Goal: Transaction & Acquisition: Download file/media

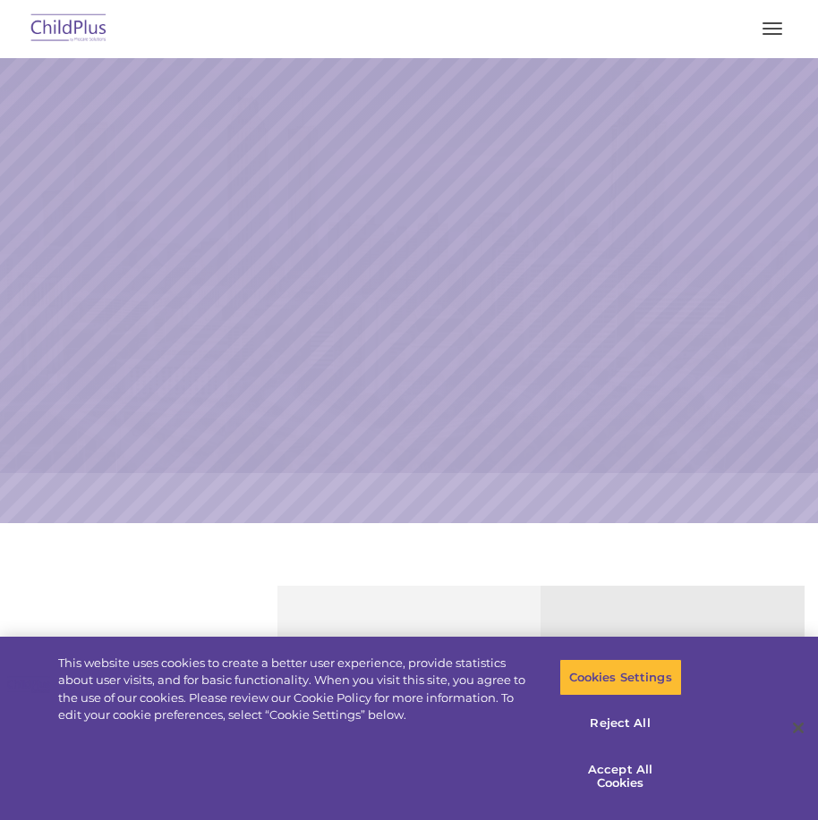
select select "MEDIUM"
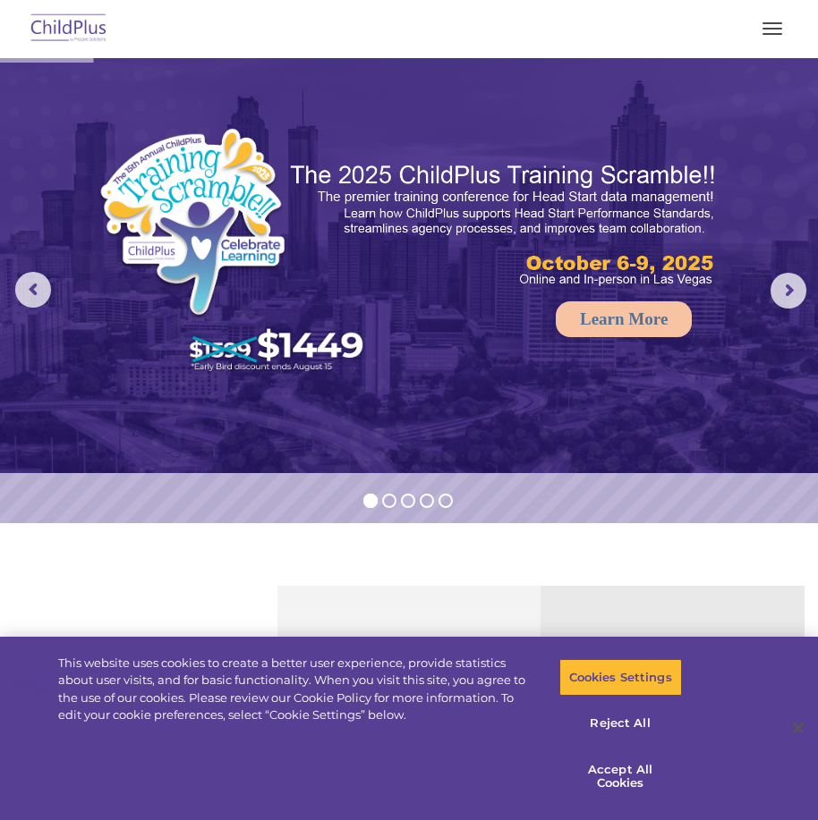
click at [769, 39] on button "button" at bounding box center [772, 28] width 38 height 29
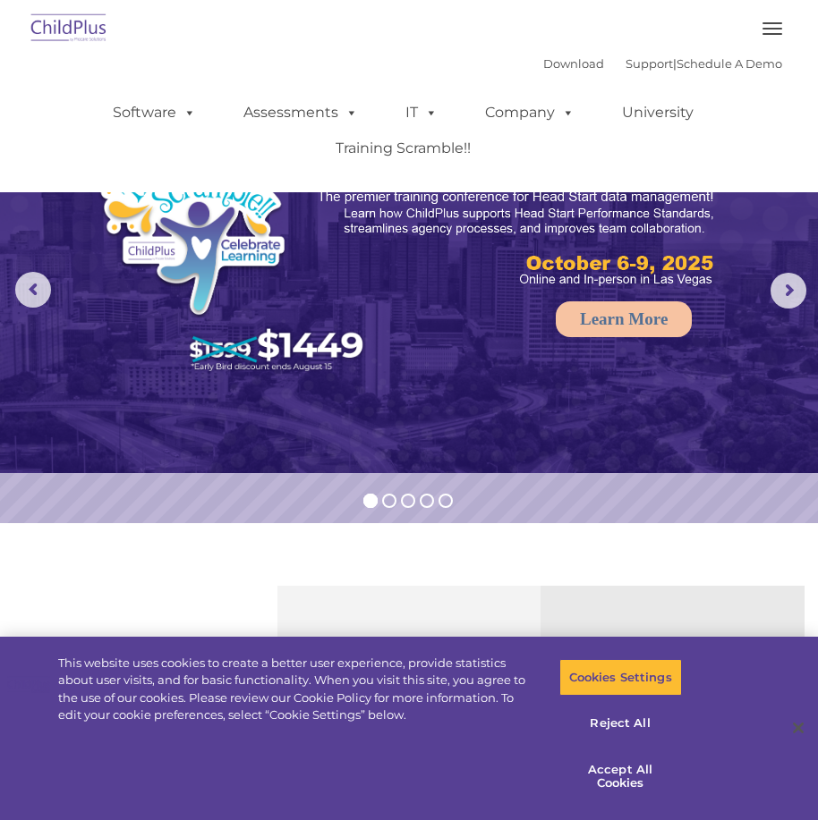
click at [770, 28] on span "button" at bounding box center [772, 29] width 20 height 2
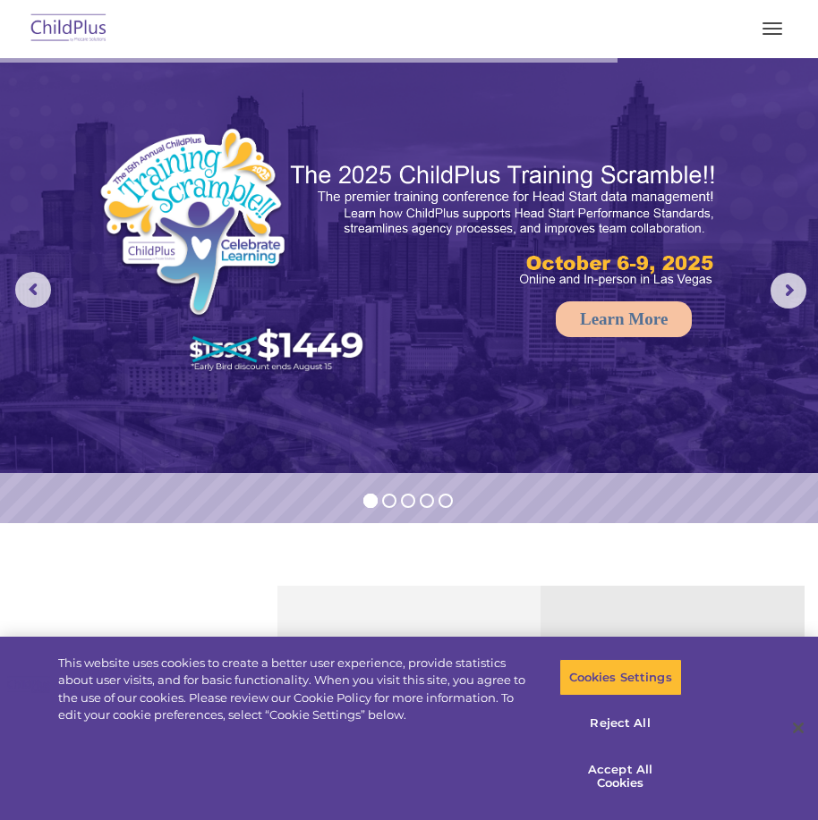
click at [769, 28] on span "button" at bounding box center [772, 29] width 20 height 2
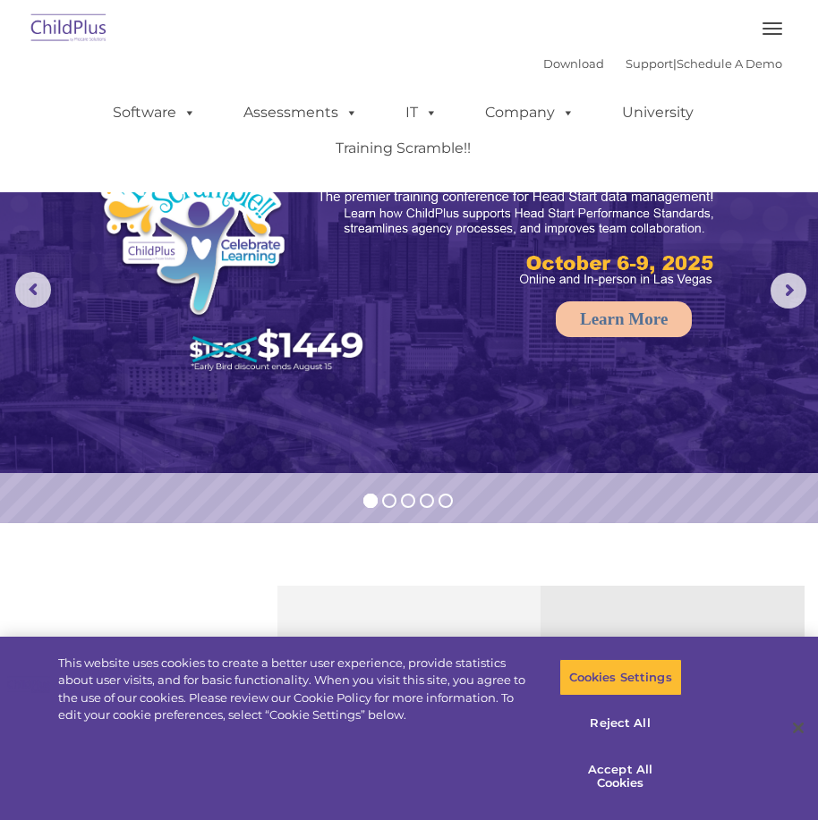
click at [84, 24] on img at bounding box center [69, 29] width 84 height 42
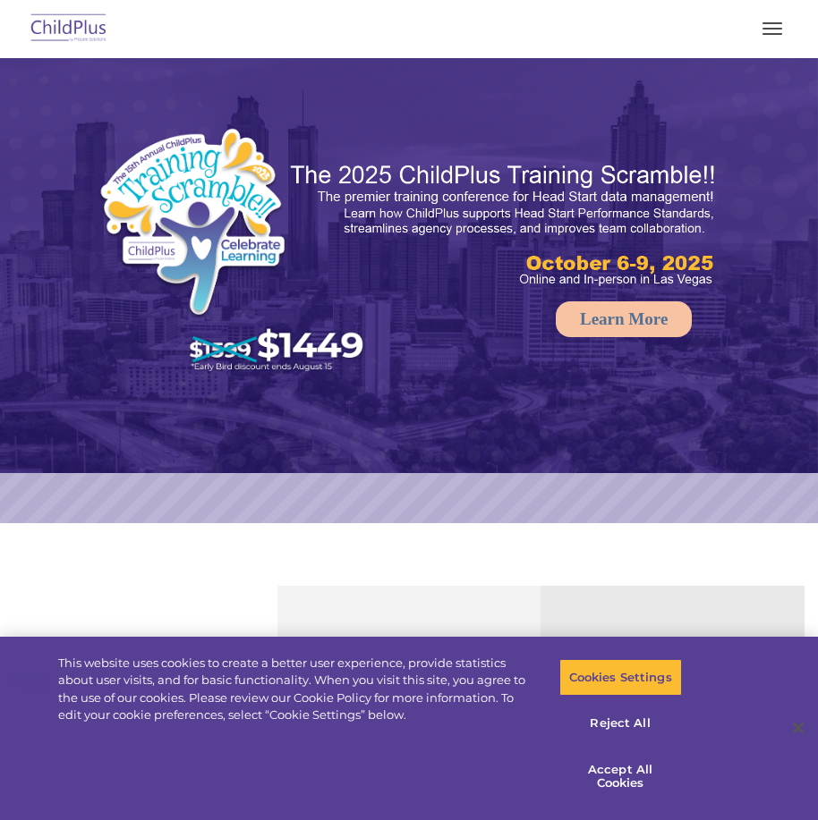
select select "MEDIUM"
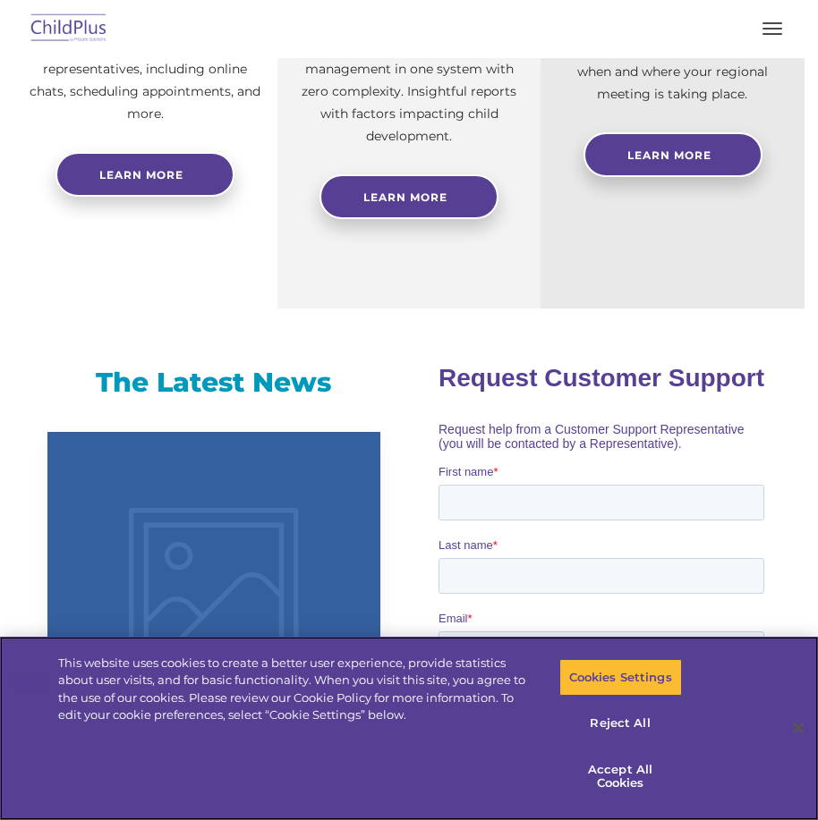
scroll to position [795, 0]
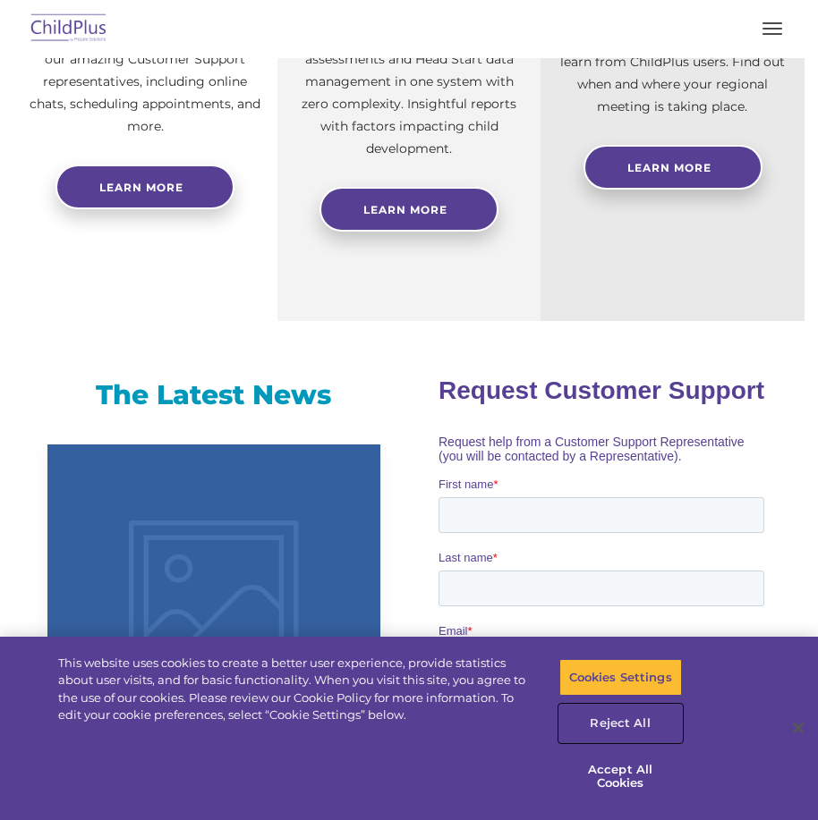
click at [611, 725] on button "Reject All" at bounding box center [620, 724] width 123 height 38
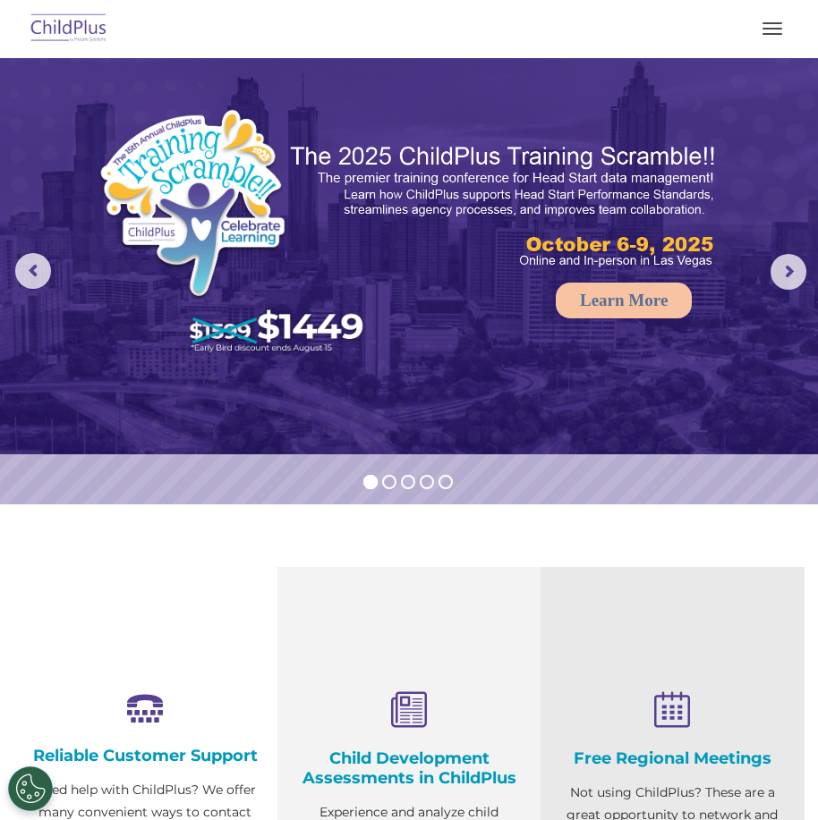
scroll to position [0, 0]
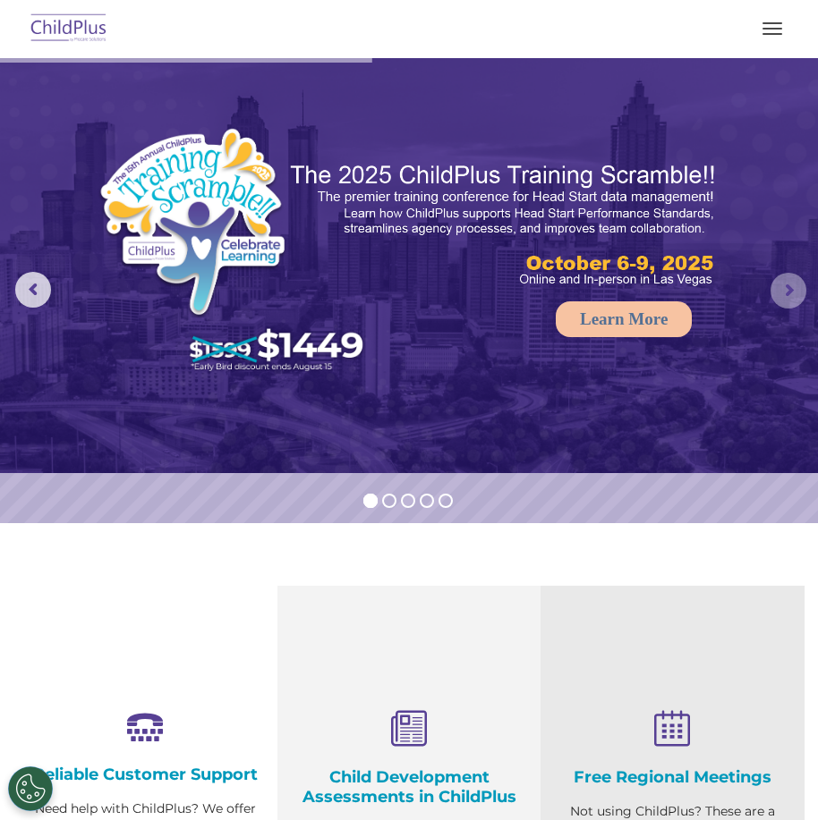
click at [786, 299] on rs-arrow at bounding box center [788, 291] width 36 height 36
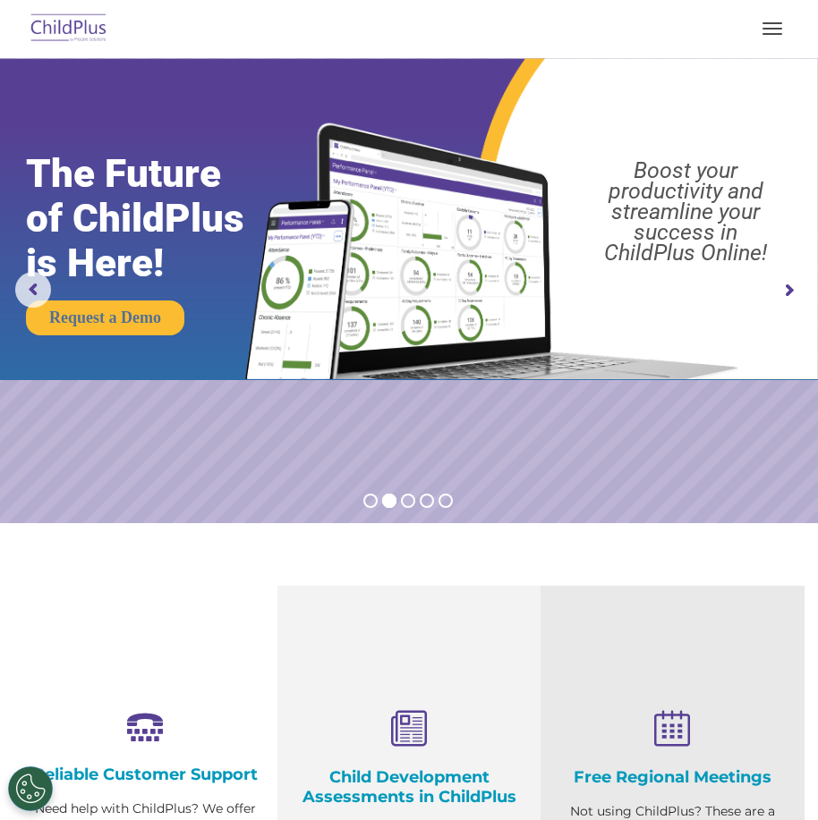
click at [786, 299] on rs-arrow at bounding box center [788, 291] width 36 height 36
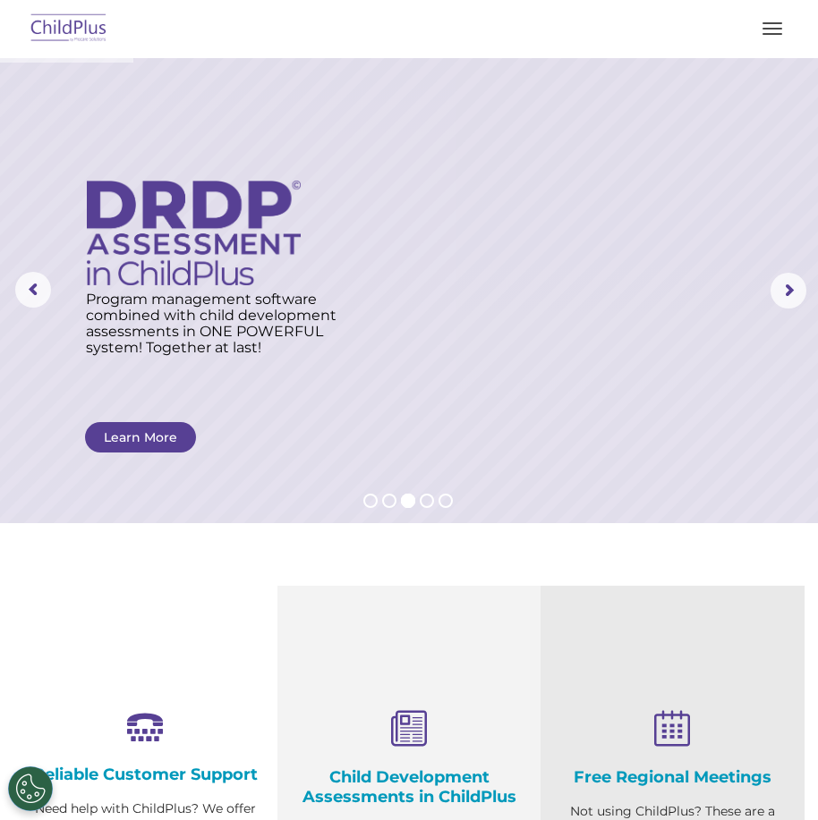
click at [82, 31] on img at bounding box center [69, 29] width 84 height 42
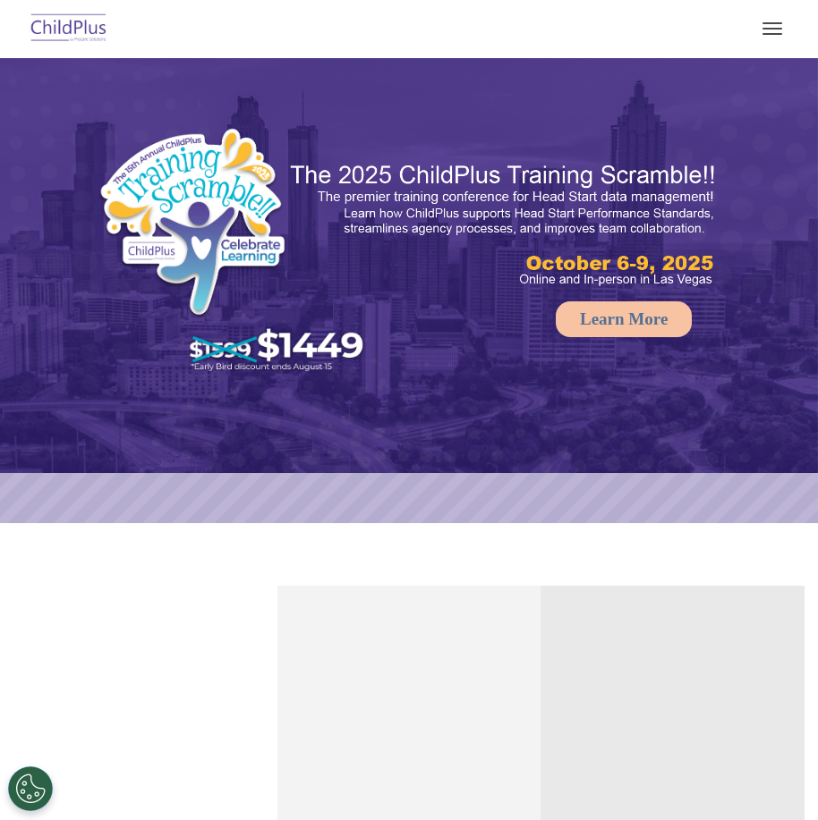
select select "MEDIUM"
click at [761, 35] on button "button" at bounding box center [772, 28] width 38 height 29
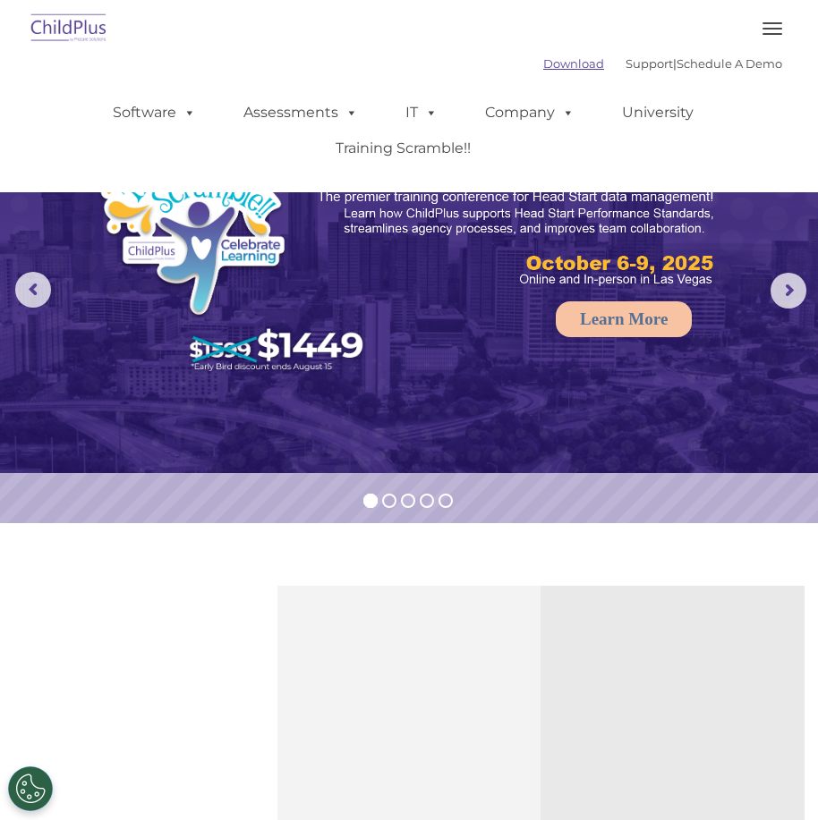
click at [543, 65] on link "Download" at bounding box center [573, 63] width 61 height 14
